Goal: Information Seeking & Learning: Check status

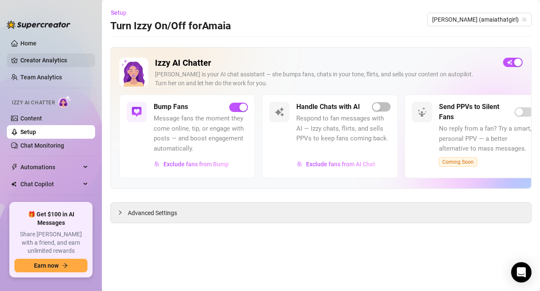
click at [56, 62] on link "Creator Analytics" at bounding box center [54, 60] width 68 height 14
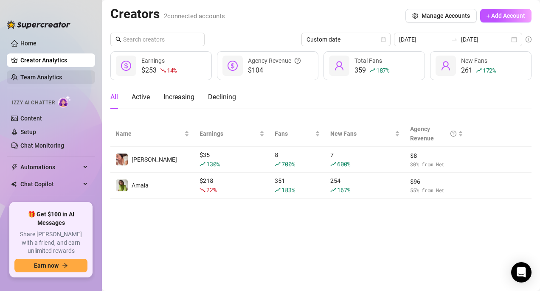
click at [52, 75] on link "Team Analytics" at bounding box center [41, 77] width 42 height 7
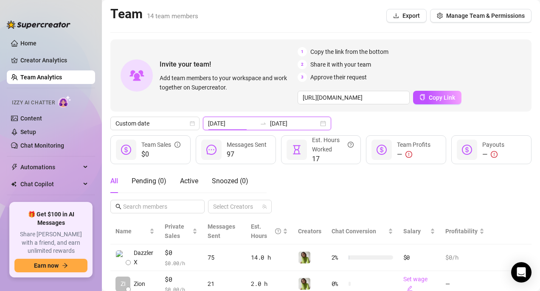
click at [239, 124] on input "[DATE]" at bounding box center [232, 123] width 48 height 9
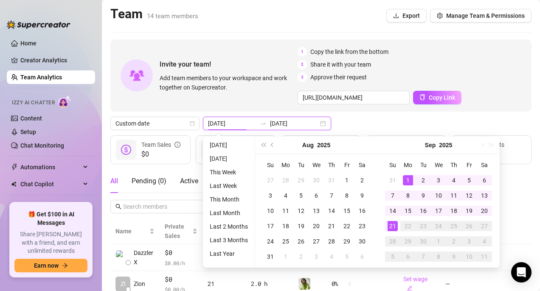
click at [278, 119] on input "[DATE]" at bounding box center [294, 123] width 48 height 9
click at [351, 121] on div "Custom date [DATE] [DATE]" at bounding box center [320, 124] width 421 height 14
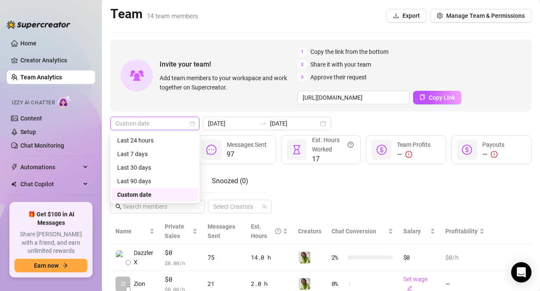
click at [168, 124] on span "Custom date" at bounding box center [154, 123] width 79 height 13
click at [158, 141] on div "Last 24 hours" at bounding box center [155, 140] width 76 height 9
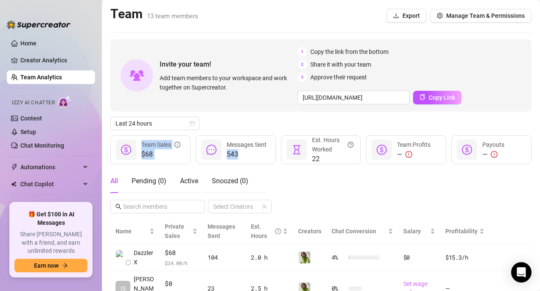
drag, startPoint x: 261, startPoint y: 118, endPoint x: 261, endPoint y: 151, distance: 33.1
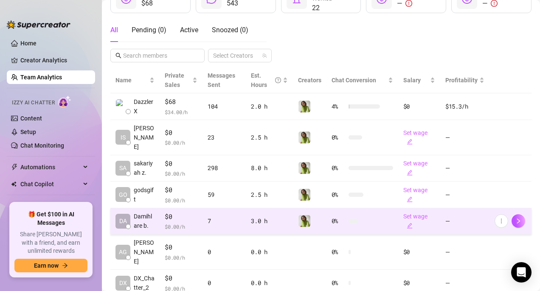
scroll to position [152, 0]
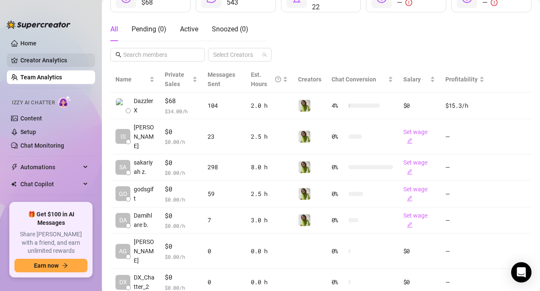
click at [40, 62] on link "Creator Analytics" at bounding box center [54, 60] width 68 height 14
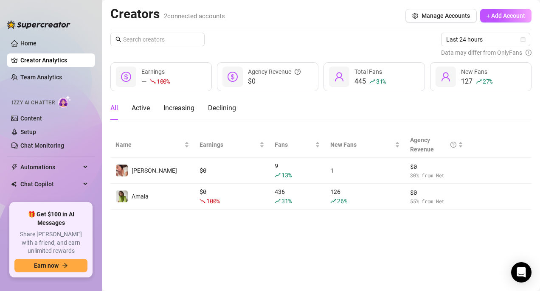
click at [242, 230] on main "Creators 2 connected accounts Manage Accounts + Add Account Last 24 hours Data …" at bounding box center [321, 145] width 438 height 291
drag, startPoint x: 329, startPoint y: 103, endPoint x: 283, endPoint y: 249, distance: 153.5
click at [283, 249] on main "Creators 2 connected accounts Manage Accounts + Add Account Last 24 hours Data …" at bounding box center [321, 145] width 438 height 291
click at [287, 250] on main "Creators 2 connected accounts Manage Accounts + Add Account Last 24 hours Data …" at bounding box center [321, 145] width 438 height 291
drag, startPoint x: 288, startPoint y: 230, endPoint x: 318, endPoint y: 121, distance: 112.8
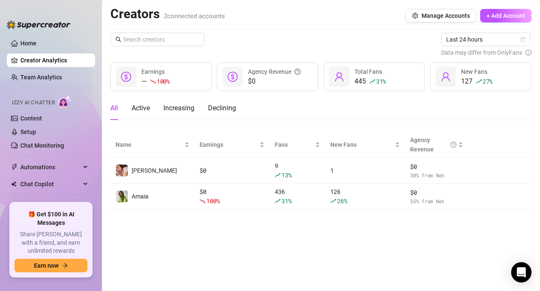
click at [318, 121] on main "Creators 2 connected accounts Manage Accounts + Add Account Last 24 hours Data …" at bounding box center [321, 145] width 438 height 291
click at [318, 119] on div "All Active Increasing Declining" at bounding box center [320, 108] width 421 height 24
drag, startPoint x: 318, startPoint y: 113, endPoint x: 295, endPoint y: 238, distance: 127.0
click at [295, 238] on main "Creators 2 connected accounts Manage Accounts + Add Account Last 24 hours Data …" at bounding box center [321, 145] width 438 height 291
click at [295, 233] on main "Creators 2 connected accounts Manage Accounts + Add Account Last 24 hours Data …" at bounding box center [321, 145] width 438 height 291
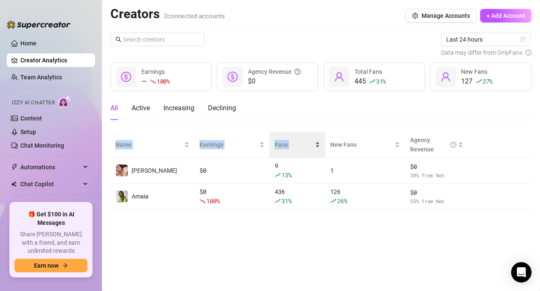
drag, startPoint x: 296, startPoint y: 219, endPoint x: 313, endPoint y: 146, distance: 75.5
click at [313, 146] on main "Creators 2 connected accounts Manage Accounts + Add Account Last 24 hours Data …" at bounding box center [321, 145] width 438 height 291
click at [331, 114] on div "All Active Increasing Declining" at bounding box center [320, 108] width 421 height 24
drag, startPoint x: 331, startPoint y: 118, endPoint x: 280, endPoint y: 271, distance: 161.3
click at [280, 271] on main "Creators 2 connected accounts Manage Accounts + Add Account Last 24 hours Data …" at bounding box center [321, 145] width 438 height 291
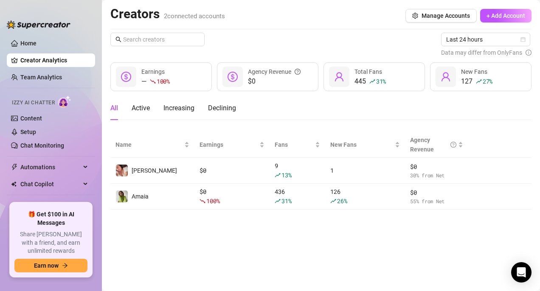
click at [326, 237] on main "Creators 2 connected accounts Manage Accounts + Add Account Last 24 hours Data …" at bounding box center [321, 145] width 438 height 291
click at [325, 229] on main "Creators 2 connected accounts Manage Accounts + Add Account Last 24 hours Data …" at bounding box center [321, 145] width 438 height 291
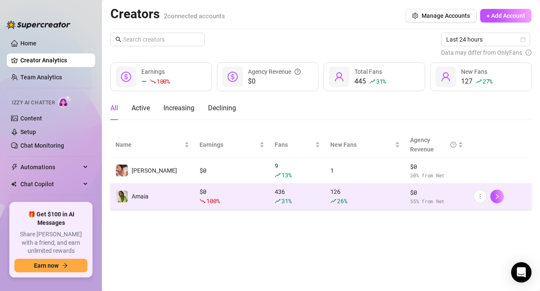
click at [343, 192] on div "126 26 %" at bounding box center [365, 196] width 70 height 19
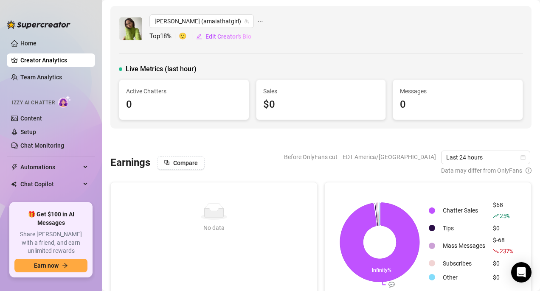
scroll to position [16, 0]
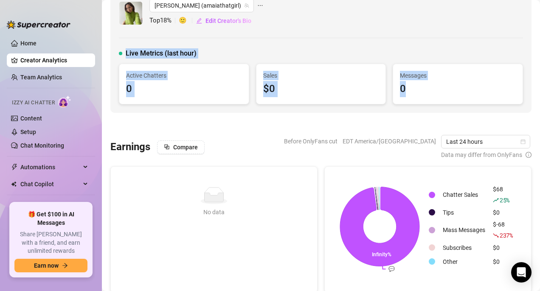
drag, startPoint x: 116, startPoint y: 49, endPoint x: 460, endPoint y: 110, distance: 349.2
click at [460, 110] on div "[PERSON_NAME] (amaiathatgirl) Top 18 % 🙂 Edit Creator's Bio Live Metrics (last …" at bounding box center [320, 51] width 421 height 123
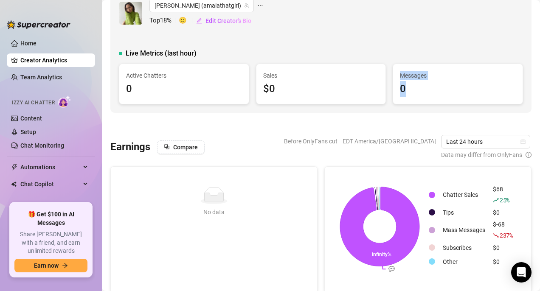
drag, startPoint x: 455, startPoint y: 107, endPoint x: 453, endPoint y: 68, distance: 38.3
click at [453, 68] on div "[PERSON_NAME] (amaiathatgirl) Top 18 % 🙂 Edit Creator's Bio Live Metrics (last …" at bounding box center [320, 51] width 421 height 123
click at [453, 68] on div "Messages 0" at bounding box center [458, 84] width 130 height 40
click at [336, 84] on div "$0" at bounding box center [321, 89] width 116 height 16
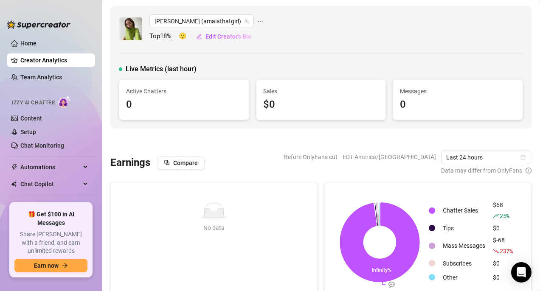
scroll to position [7, 0]
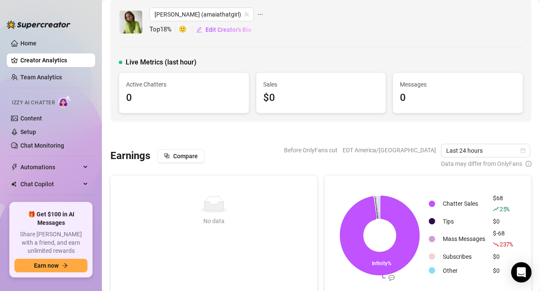
click at [338, 73] on div "Sales $0" at bounding box center [321, 93] width 130 height 40
drag, startPoint x: 338, startPoint y: 59, endPoint x: 338, endPoint y: 108, distance: 49.3
click at [338, 108] on div "Live Metrics (last hour) Active Chatters 0 Sales $0 Messages 0" at bounding box center [321, 85] width 404 height 56
click at [338, 97] on div "$0" at bounding box center [321, 98] width 116 height 16
drag, startPoint x: 347, startPoint y: 61, endPoint x: 449, endPoint y: 90, distance: 105.8
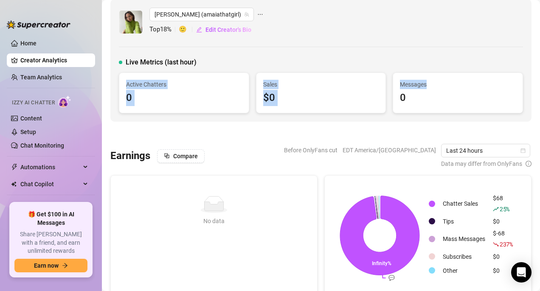
click at [449, 90] on div "Live Metrics (last hour) Active Chatters 0 Sales $0 Messages 0" at bounding box center [321, 85] width 404 height 56
click at [453, 97] on div "0" at bounding box center [458, 98] width 116 height 16
drag, startPoint x: 460, startPoint y: 98, endPoint x: 355, endPoint y: 38, distance: 121.3
click at [355, 37] on div "[PERSON_NAME] (amaiathatgirl) Top 18 % 🙂 Edit Creator's Bio Live Metrics (last …" at bounding box center [320, 60] width 421 height 123
click at [356, 44] on div "[PERSON_NAME] (amaiathatgirl) Top 18 % 🙂 Edit Creator's Bio Live Metrics (last …" at bounding box center [320, 60] width 421 height 123
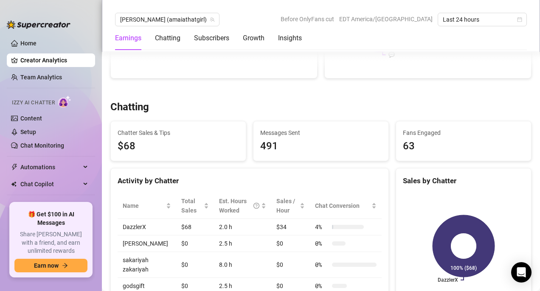
scroll to position [253, 0]
